Goal: Entertainment & Leisure: Consume media (video, audio)

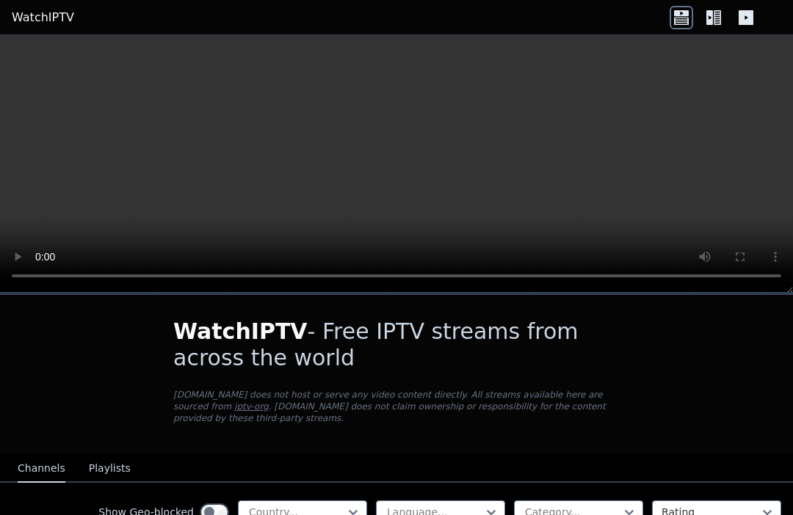
click at [387, 166] on video at bounding box center [396, 164] width 793 height 258
click at [226, 200] on video at bounding box center [396, 164] width 793 height 258
click at [215, 187] on video at bounding box center [396, 164] width 793 height 258
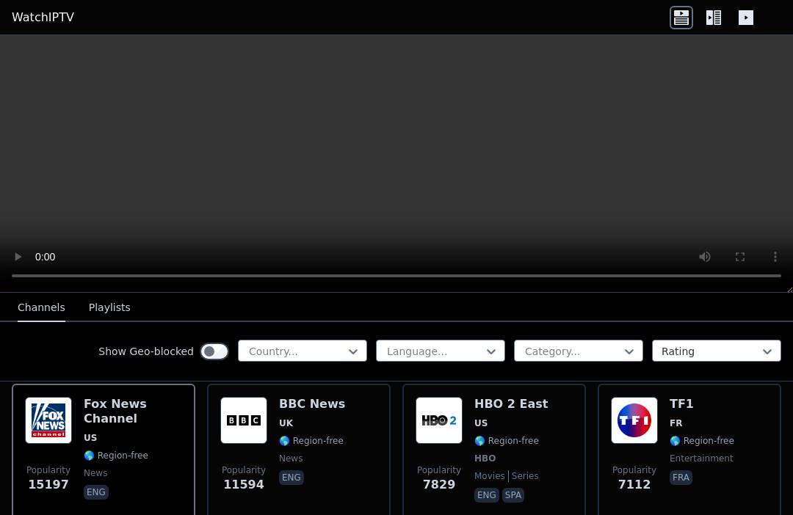
scroll to position [172, 0]
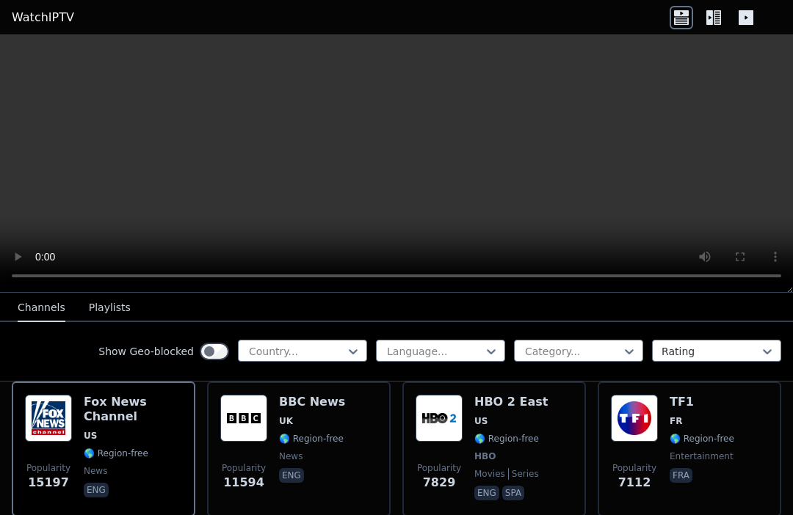
click at [450, 424] on img at bounding box center [438, 418] width 47 height 47
click at [387, 161] on video at bounding box center [396, 164] width 793 height 258
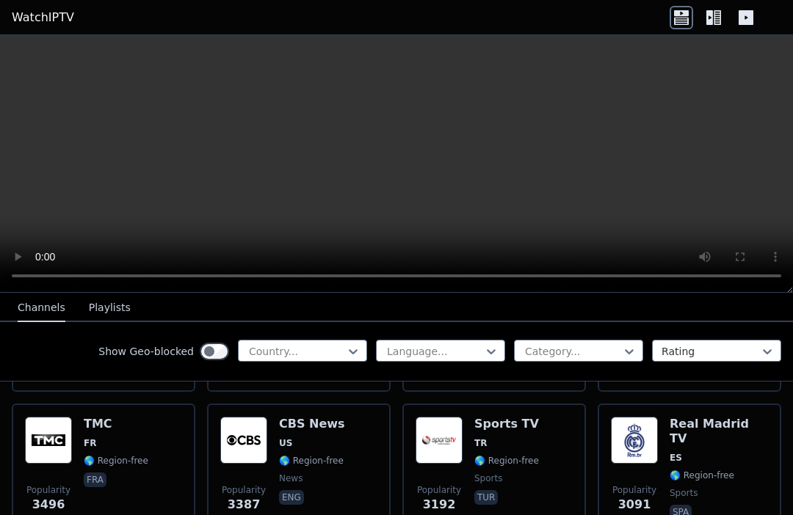
scroll to position [447, 0]
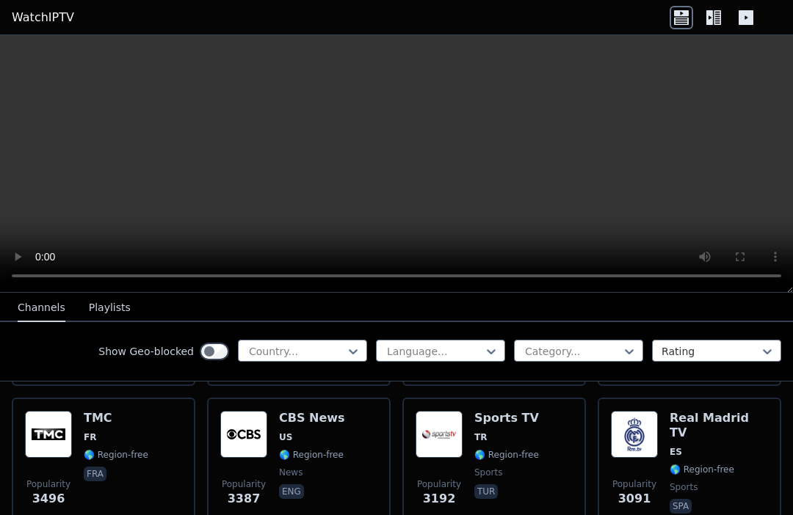
click at [239, 448] on img at bounding box center [243, 434] width 47 height 47
click at [396, 157] on video at bounding box center [396, 164] width 793 height 258
click at [368, 161] on video at bounding box center [396, 164] width 793 height 258
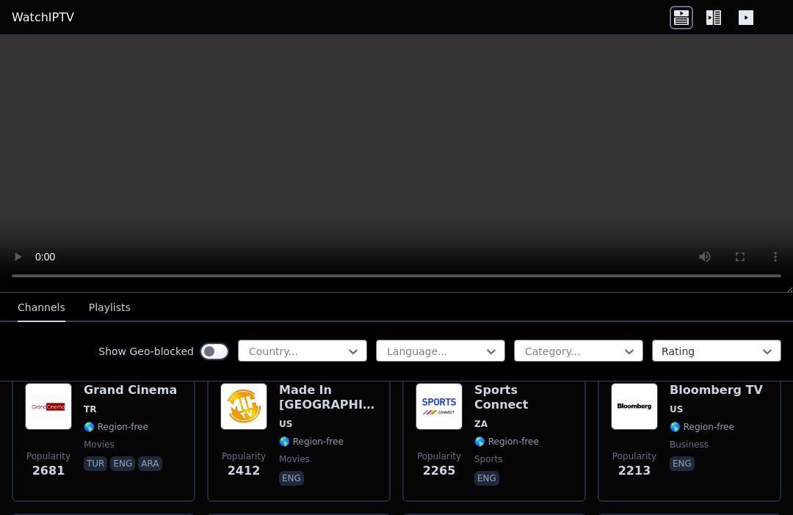
scroll to position [760, 0]
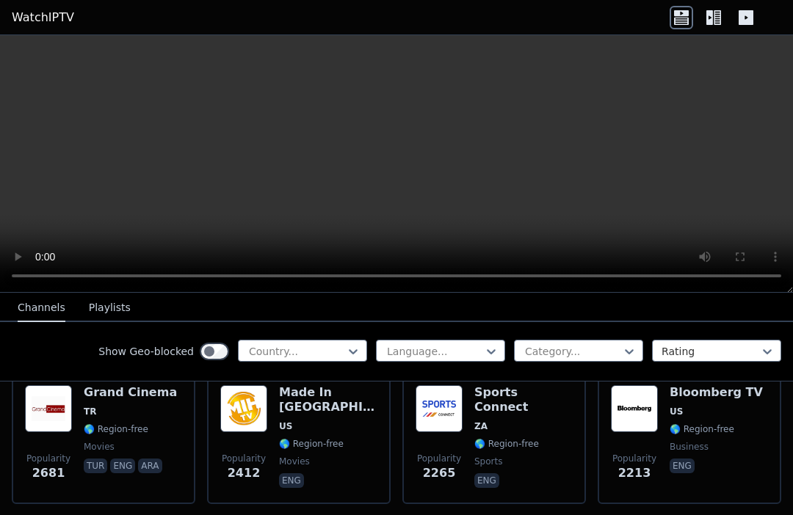
click at [639, 424] on img at bounding box center [634, 408] width 47 height 47
click at [200, 101] on video at bounding box center [396, 164] width 793 height 258
click at [407, 160] on video at bounding box center [396, 164] width 793 height 258
click at [349, 170] on video at bounding box center [396, 164] width 793 height 258
click at [389, 166] on video at bounding box center [396, 164] width 793 height 258
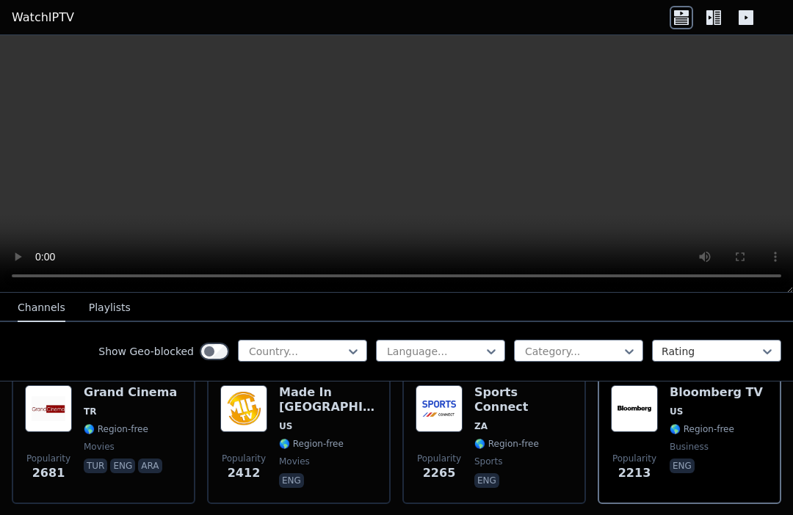
click at [458, 292] on video at bounding box center [396, 164] width 793 height 258
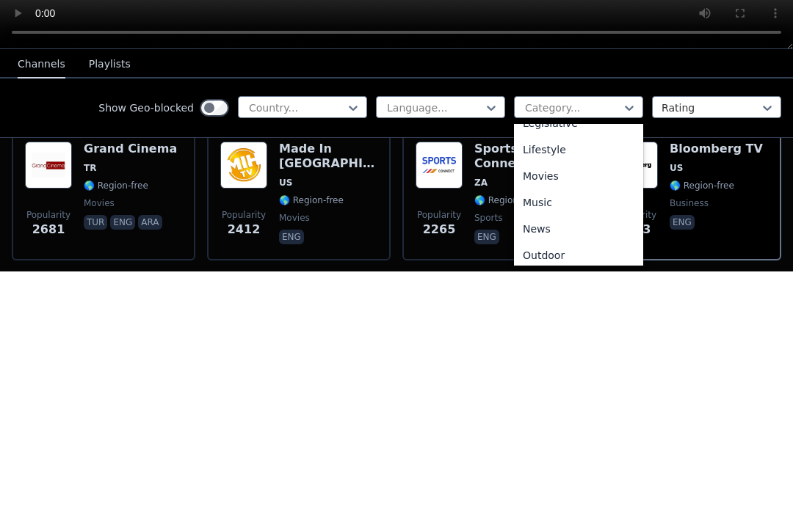
scroll to position [366, 0]
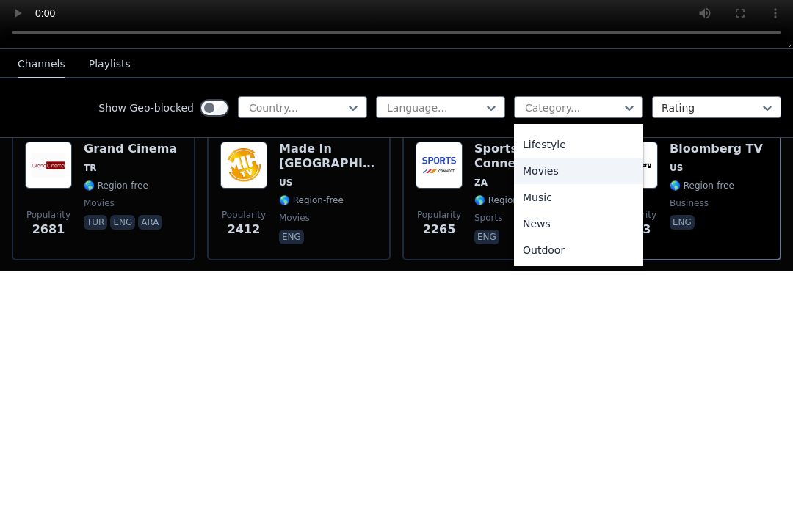
click at [548, 401] on div "Movies" at bounding box center [578, 414] width 129 height 26
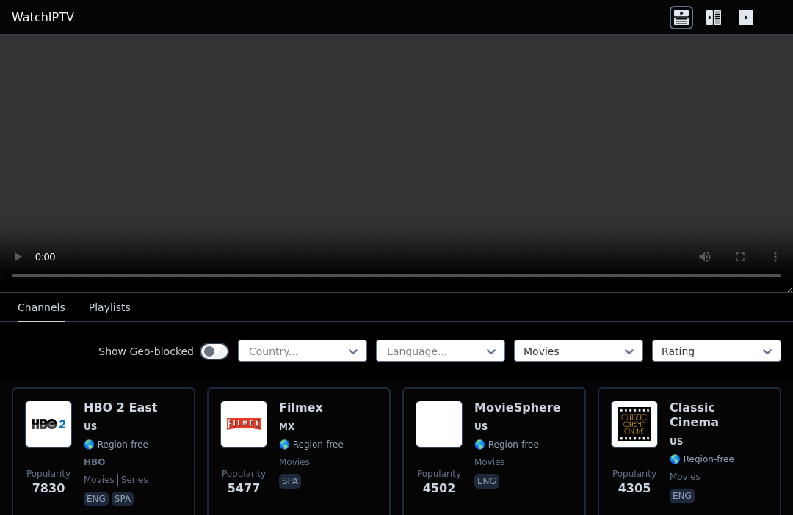
scroll to position [165, 0]
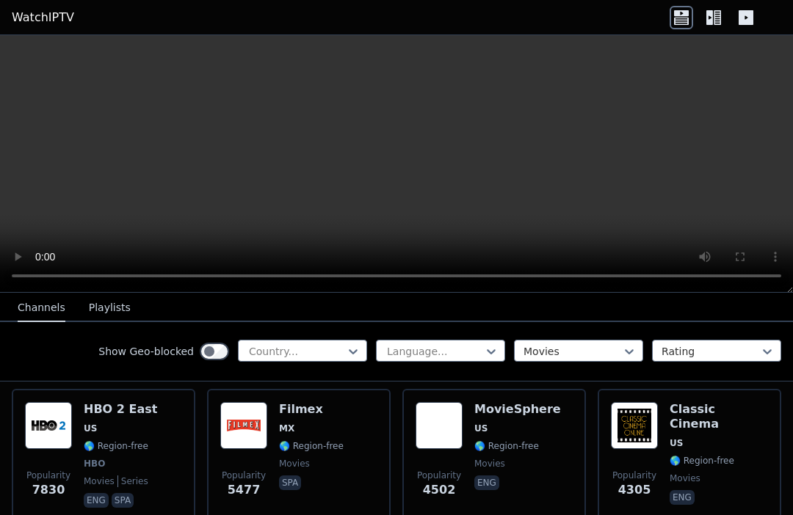
click at [240, 425] on img at bounding box center [243, 425] width 47 height 47
click at [455, 431] on img at bounding box center [438, 425] width 47 height 47
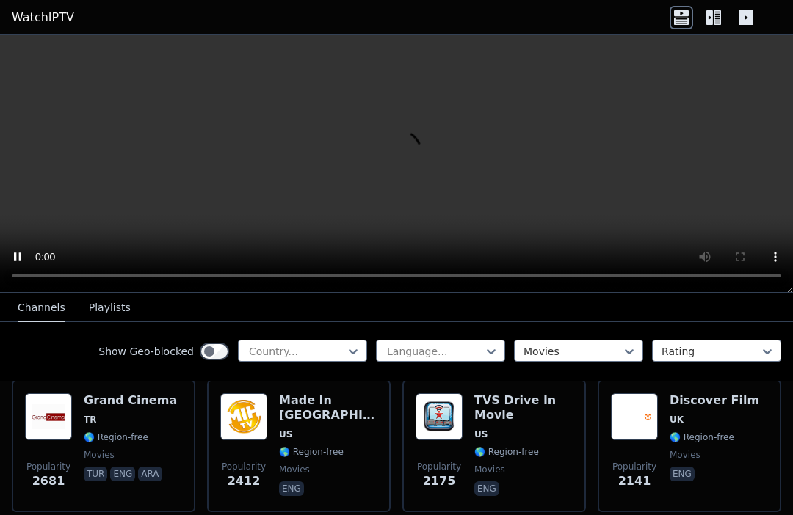
scroll to position [321, 0]
click at [64, 419] on img at bounding box center [48, 416] width 47 height 47
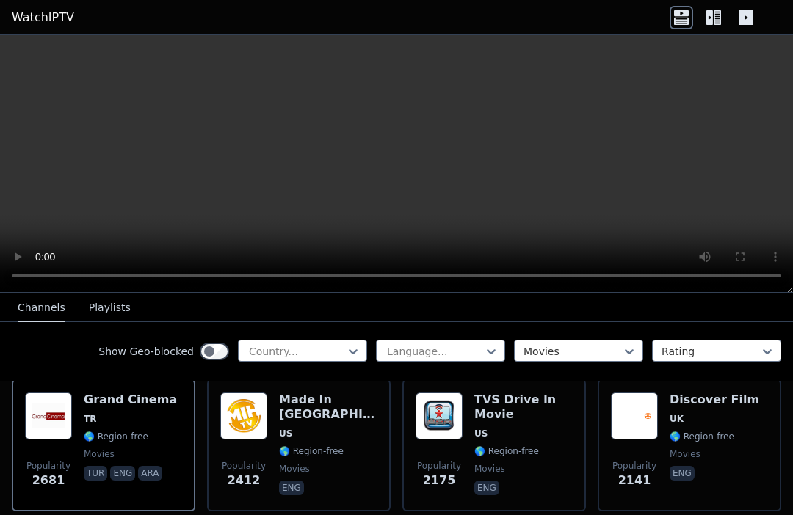
click at [294, 479] on div "Made In [GEOGRAPHIC_DATA] [GEOGRAPHIC_DATA] 🌎 Region-free movies eng" at bounding box center [328, 446] width 98 height 106
click at [462, 428] on img at bounding box center [438, 416] width 47 height 47
click at [628, 438] on img at bounding box center [634, 416] width 47 height 47
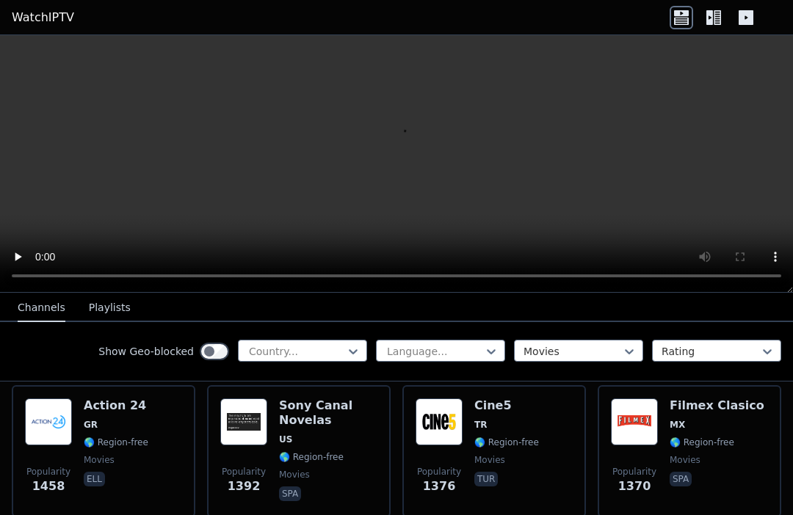
scroll to position [462, 0]
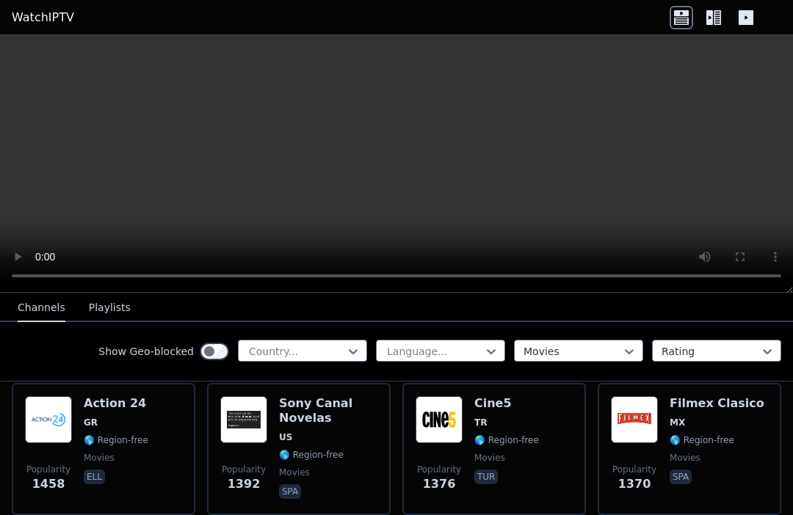
click at [304, 444] on div "Sony Canal Novelas US 🌎 Region-free movies spa" at bounding box center [328, 449] width 98 height 106
click at [101, 451] on div "Action 24 GR 🌎 Region-free movies ell" at bounding box center [116, 449] width 65 height 106
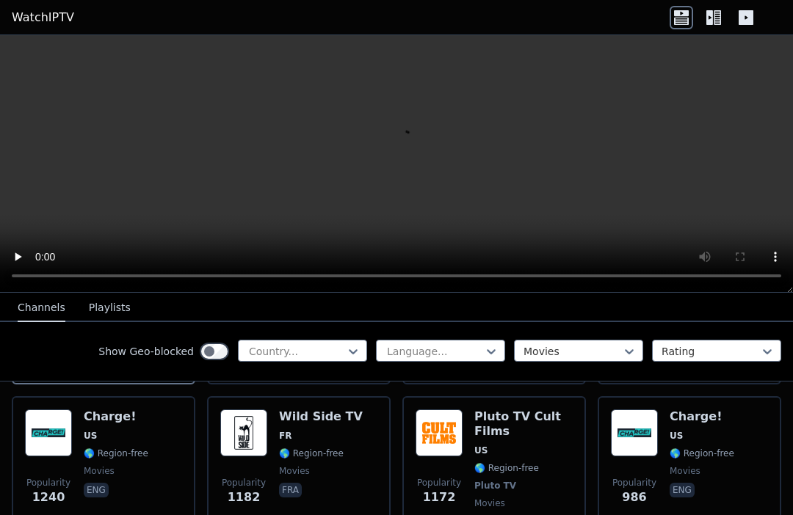
scroll to position [594, 0]
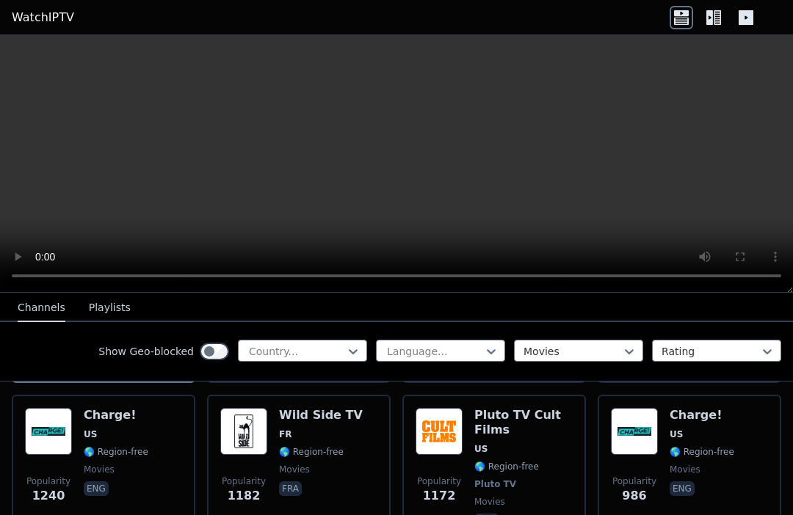
click at [461, 440] on img at bounding box center [438, 431] width 47 height 47
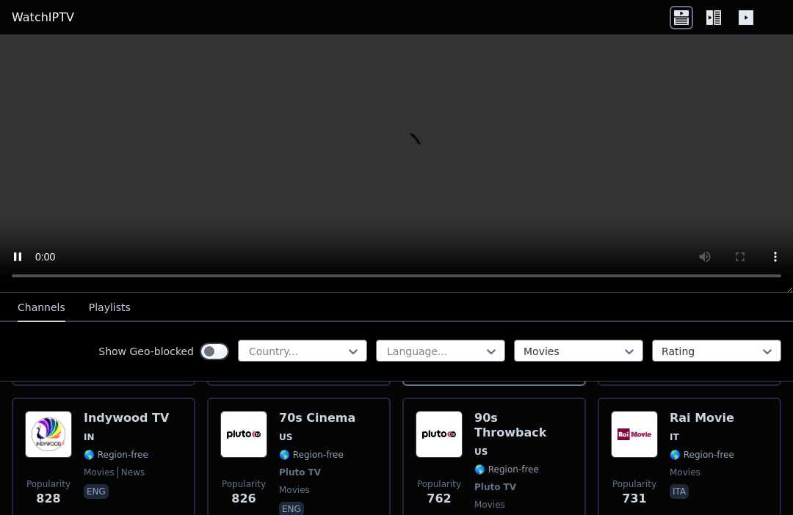
scroll to position [753, 0]
click at [122, 438] on span "IN" at bounding box center [126, 437] width 85 height 12
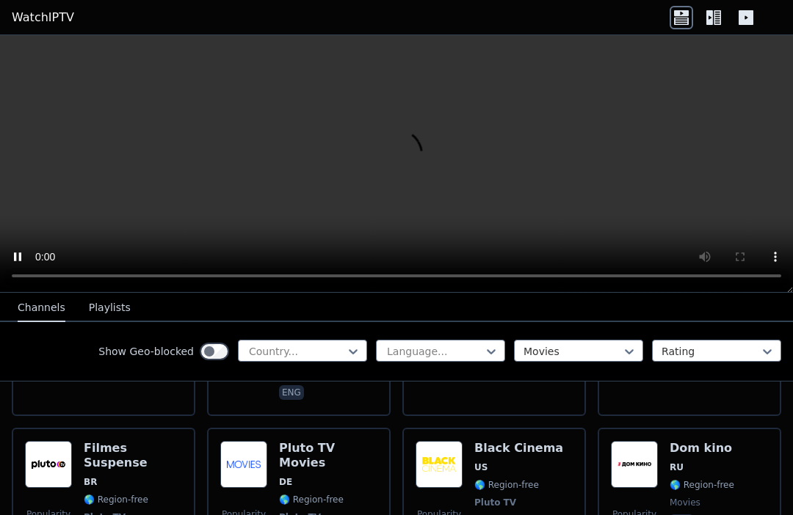
scroll to position [1058, 0]
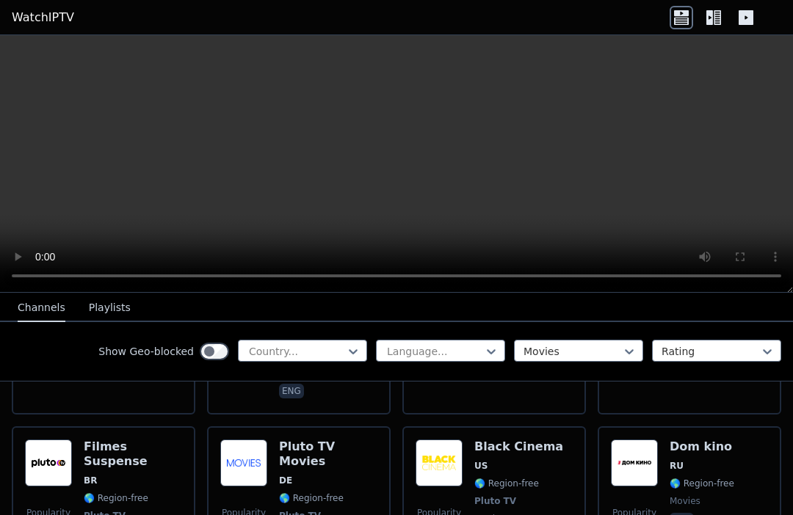
click at [485, 478] on span "🌎 Region-free" at bounding box center [506, 484] width 65 height 12
click at [282, 493] on span "🌎 Region-free" at bounding box center [311, 499] width 65 height 12
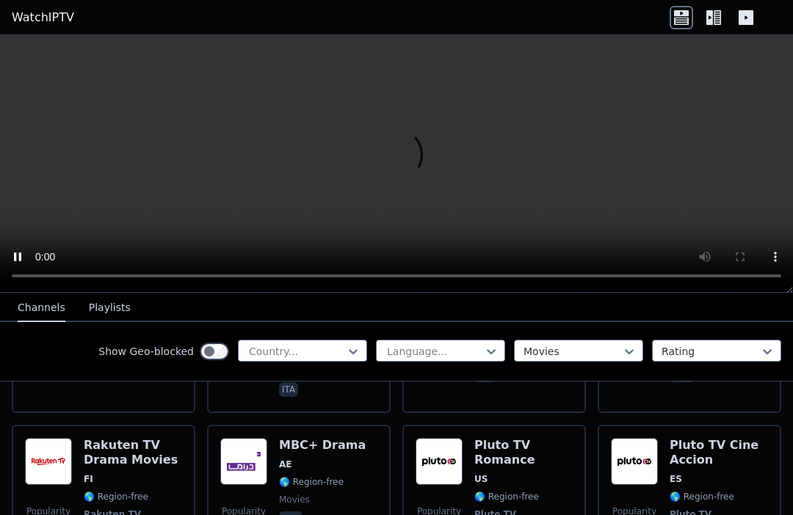
scroll to position [1542, 0]
click at [683, 490] on span "🌎 Region-free" at bounding box center [701, 496] width 65 height 12
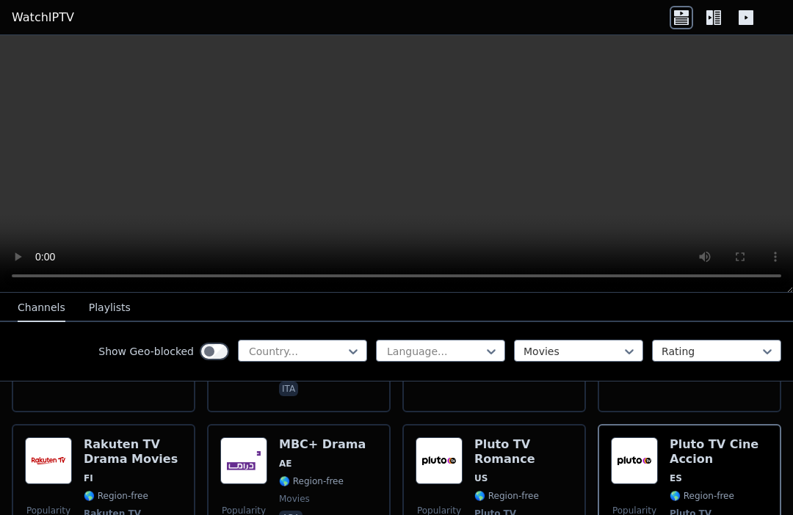
click at [385, 168] on video at bounding box center [396, 164] width 793 height 258
click at [460, 437] on div "Popularity 413" at bounding box center [438, 498] width 47 height 123
click at [675, 508] on span "Pluto TV" at bounding box center [690, 514] width 42 height 12
click at [343, 189] on video at bounding box center [396, 164] width 793 height 258
click at [274, 161] on video at bounding box center [396, 164] width 793 height 258
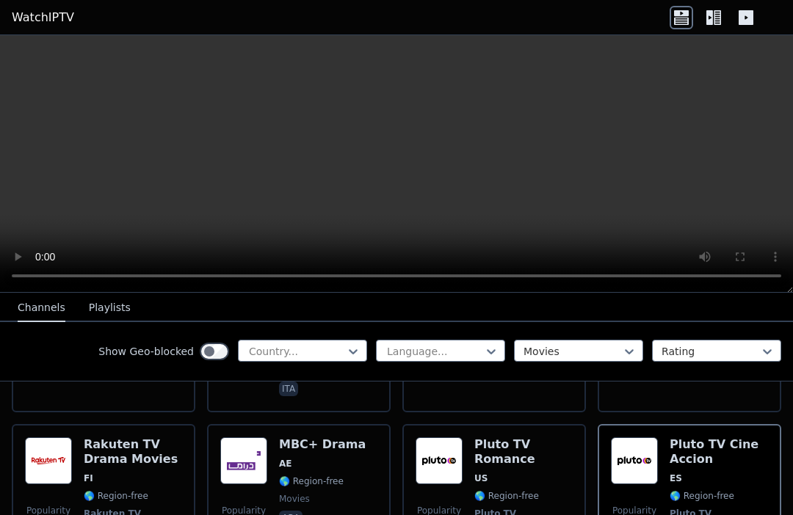
click at [273, 177] on video at bounding box center [396, 164] width 793 height 258
click at [250, 206] on video at bounding box center [396, 164] width 793 height 258
click at [400, 153] on video at bounding box center [396, 164] width 793 height 258
click at [397, 158] on video at bounding box center [396, 164] width 793 height 258
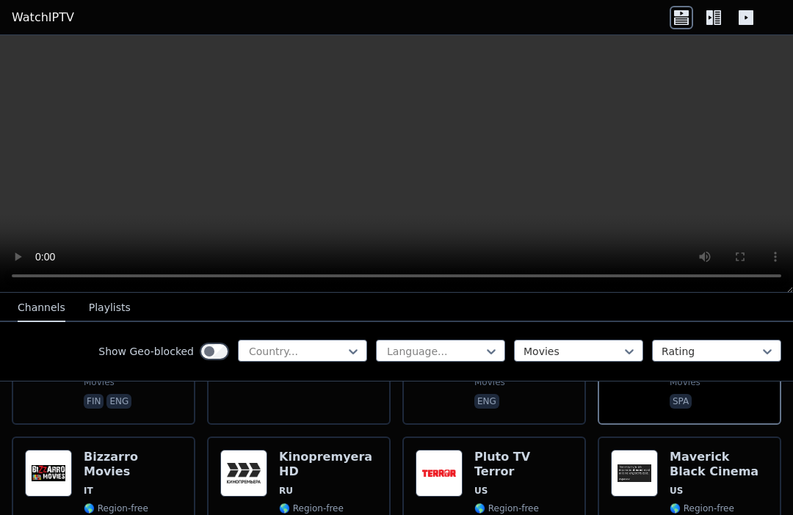
scroll to position [1692, 0]
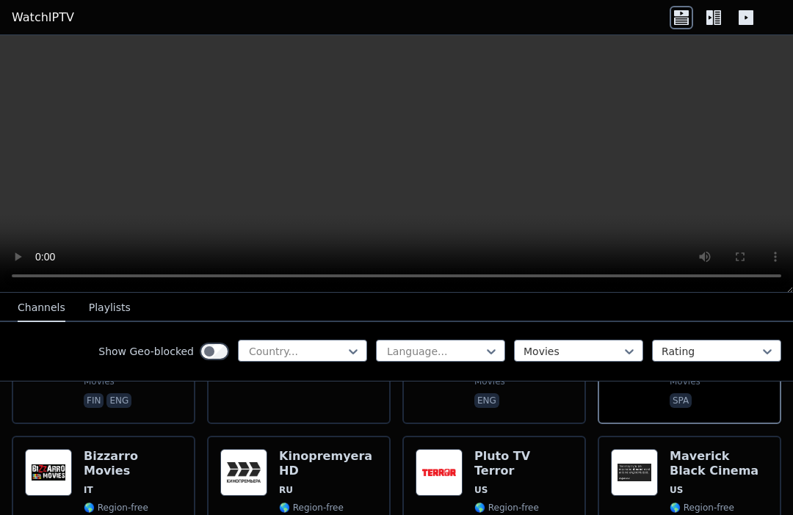
click at [480, 502] on span "🌎 Region-free" at bounding box center [506, 508] width 65 height 12
click at [421, 137] on video at bounding box center [396, 164] width 793 height 258
click at [396, 150] on video at bounding box center [396, 164] width 793 height 258
click at [401, 161] on video at bounding box center [396, 164] width 793 height 258
click at [393, 183] on video at bounding box center [396, 164] width 793 height 258
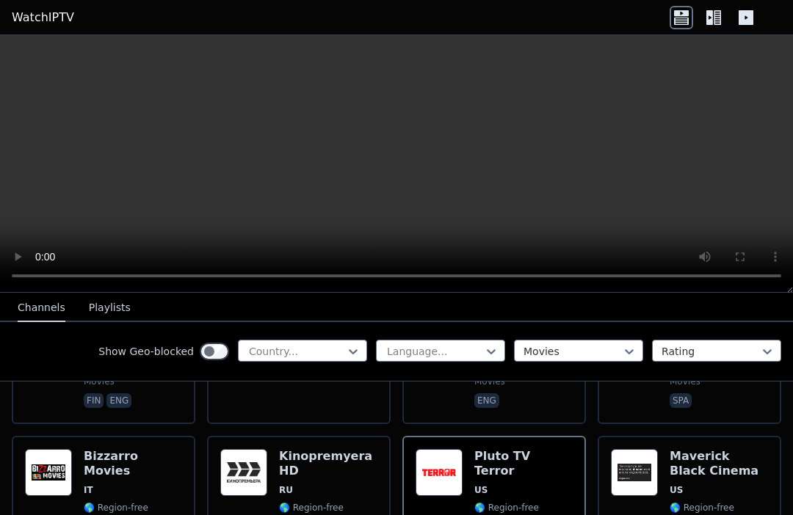
click at [398, 159] on video at bounding box center [396, 164] width 793 height 258
click at [399, 158] on video at bounding box center [396, 164] width 793 height 258
click at [529, 484] on span "US" at bounding box center [523, 490] width 98 height 12
